Goal: Navigation & Orientation: Find specific page/section

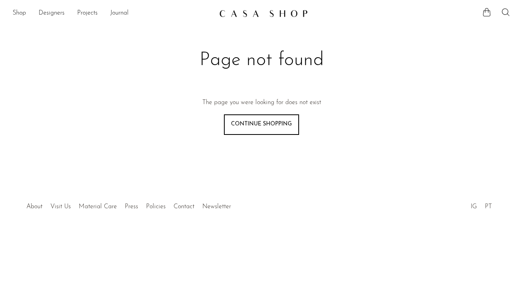
click at [266, 10] on img at bounding box center [263, 13] width 89 height 8
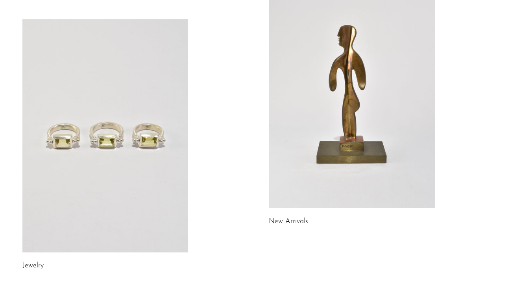
scroll to position [83, 0]
click at [349, 108] on link at bounding box center [352, 92] width 166 height 233
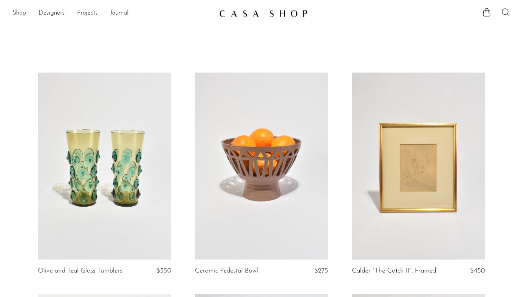
click at [19, 13] on link "Shop" at bounding box center [19, 13] width 13 height 10
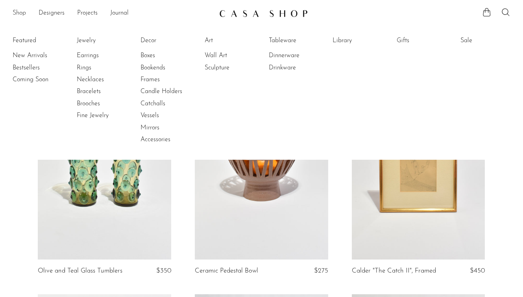
click at [21, 14] on link "Shop" at bounding box center [19, 13] width 13 height 10
click at [152, 38] on link "Decor" at bounding box center [170, 40] width 59 height 9
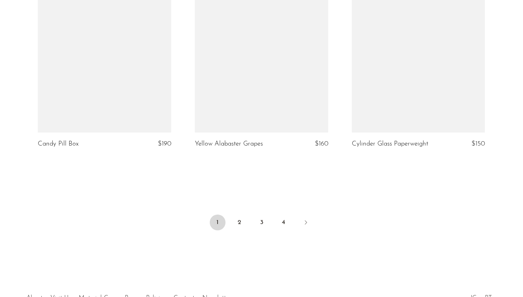
scroll to position [2600, 0]
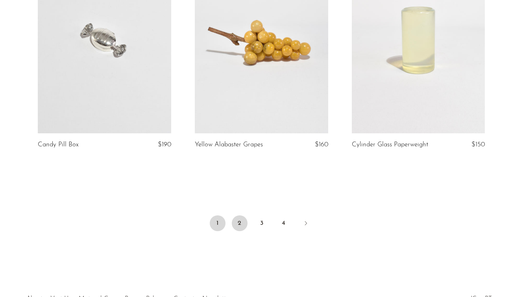
click at [241, 222] on link "2" at bounding box center [240, 223] width 16 height 16
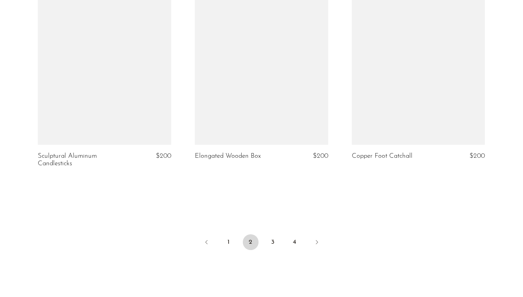
scroll to position [2640, 0]
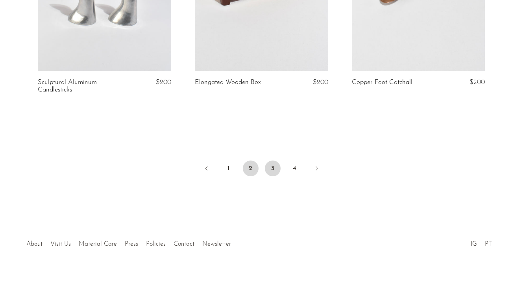
click at [273, 167] on link "3" at bounding box center [273, 168] width 16 height 16
